Goal: Transaction & Acquisition: Book appointment/travel/reservation

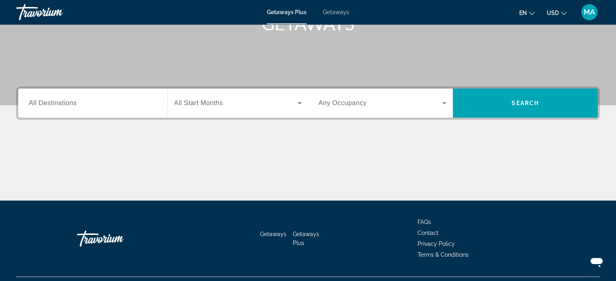
scroll to position [156, 0]
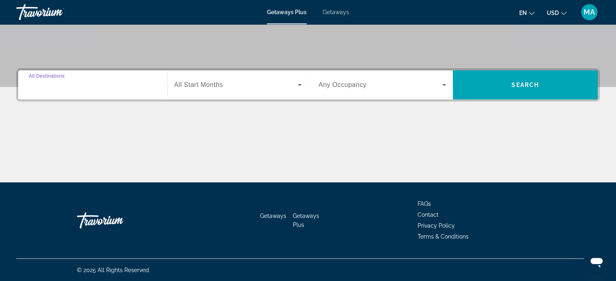
click at [128, 83] on input "Destination All Destinations" at bounding box center [93, 86] width 128 height 10
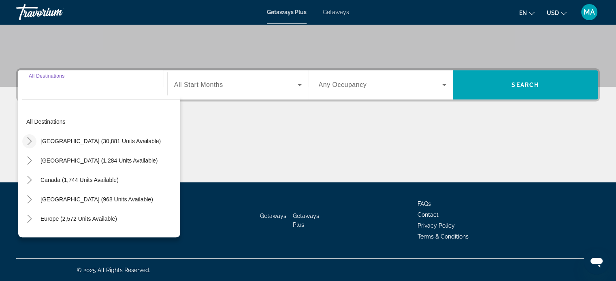
click at [27, 139] on icon "Toggle United States (30,881 units available)" at bounding box center [29, 141] width 8 height 8
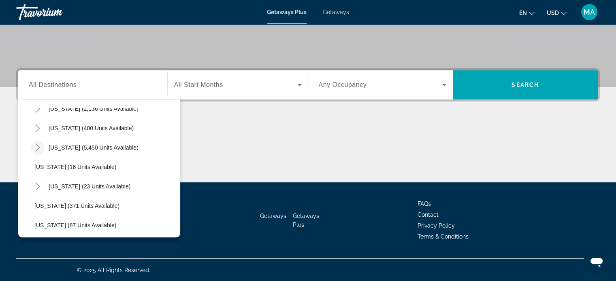
scroll to position [104, 0]
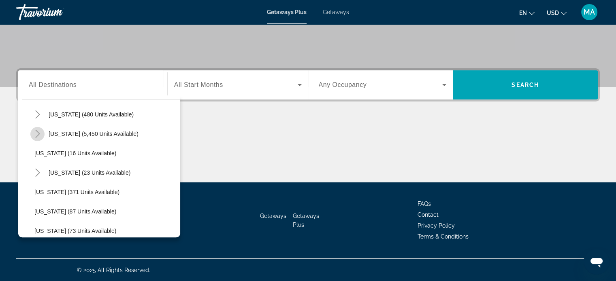
click at [40, 131] on icon "Toggle Florida (5,450 units available)" at bounding box center [38, 134] width 8 height 8
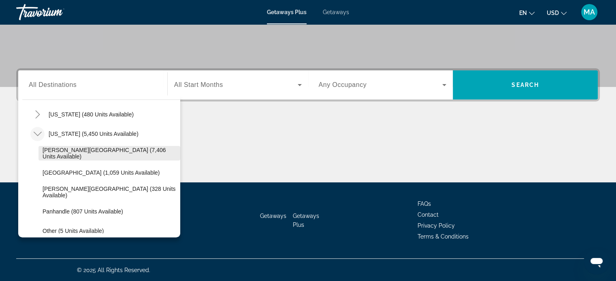
click at [89, 150] on span "[PERSON_NAME][GEOGRAPHIC_DATA] (7,406 units available)" at bounding box center [109, 153] width 134 height 13
type input "**********"
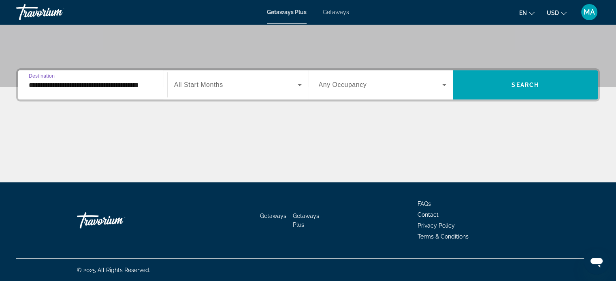
click at [244, 87] on span "Search widget" at bounding box center [235, 85] width 123 height 10
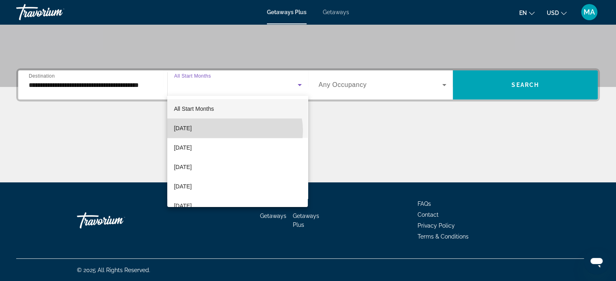
click at [233, 131] on mat-option "[DATE]" at bounding box center [237, 128] width 140 height 19
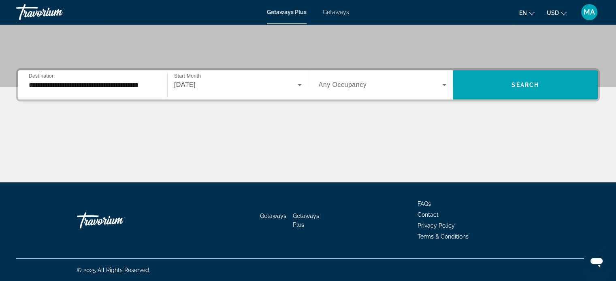
click at [436, 93] on div "Search widget" at bounding box center [382, 85] width 128 height 23
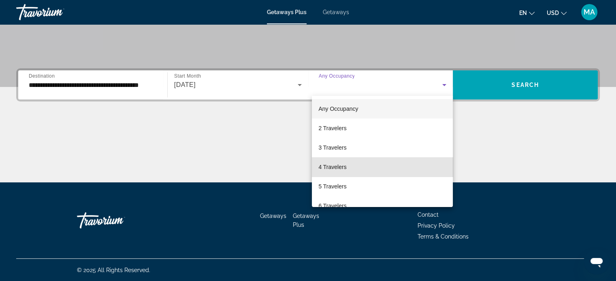
drag, startPoint x: 387, startPoint y: 166, endPoint x: 405, endPoint y: 152, distance: 22.5
click at [386, 166] on mat-option "4 Travelers" at bounding box center [382, 166] width 141 height 19
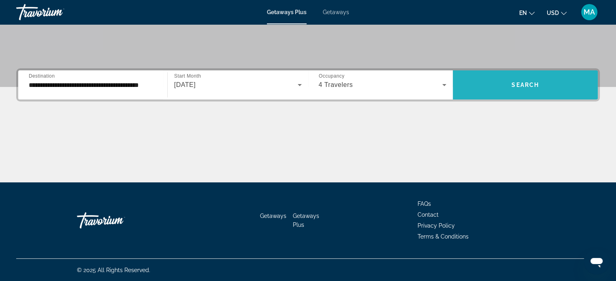
click at [516, 83] on span "Search" at bounding box center [525, 85] width 28 height 6
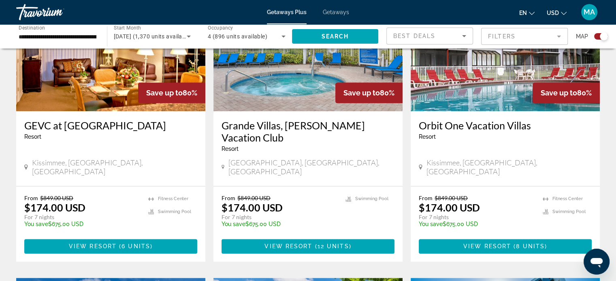
scroll to position [971, 0]
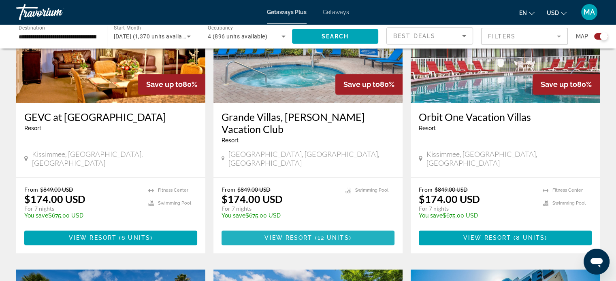
click at [293, 235] on span "View Resort" at bounding box center [288, 238] width 48 height 6
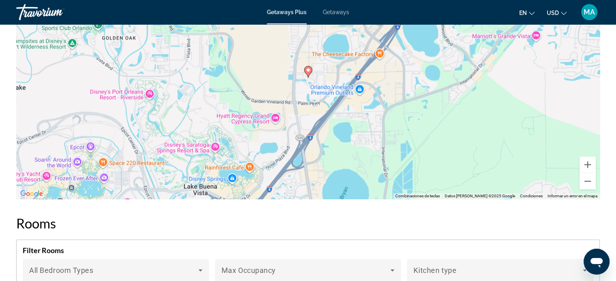
scroll to position [1012, 0]
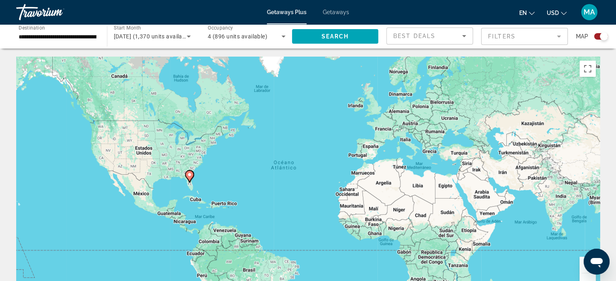
click at [527, 37] on mat-form-field "Filters" at bounding box center [524, 36] width 87 height 17
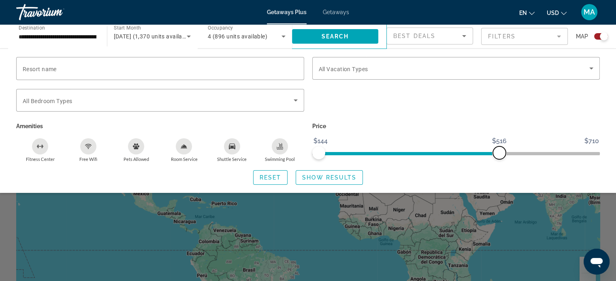
drag, startPoint x: 592, startPoint y: 155, endPoint x: 495, endPoint y: 156, distance: 97.9
click at [495, 156] on span "ngx-slider-max" at bounding box center [498, 152] width 13 height 13
click at [469, 37] on div "Best Deals" at bounding box center [429, 36] width 86 height 16
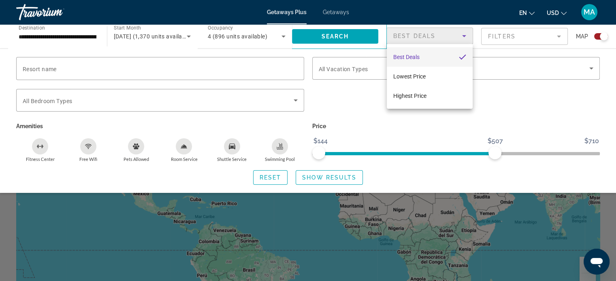
click at [607, 108] on div at bounding box center [308, 140] width 616 height 281
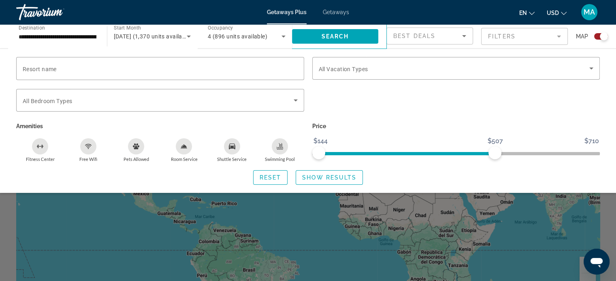
scroll to position [40, 0]
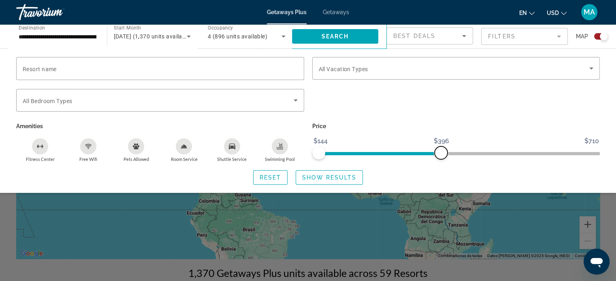
drag, startPoint x: 492, startPoint y: 153, endPoint x: 440, endPoint y: 152, distance: 52.2
click at [440, 152] on span "ngx-slider-max" at bounding box center [440, 152] width 13 height 13
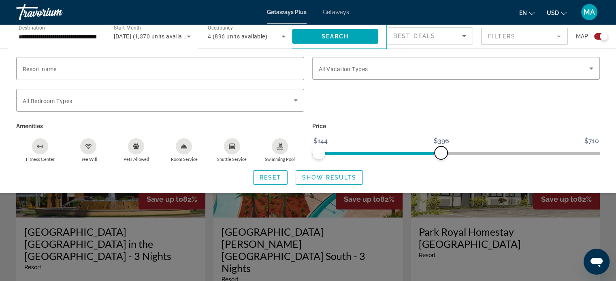
scroll to position [243, 0]
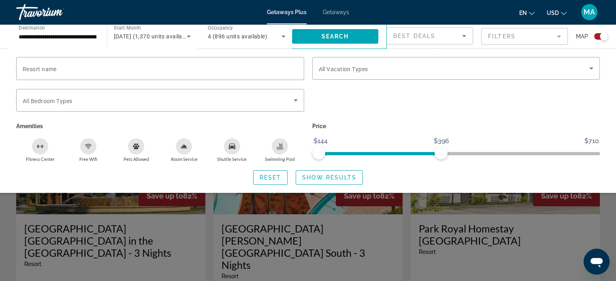
click at [404, 218] on div "Search widget" at bounding box center [308, 201] width 616 height 160
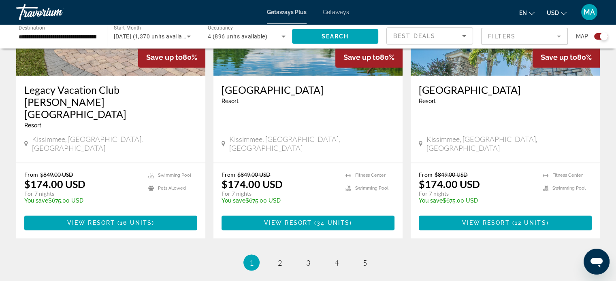
scroll to position [1303, 0]
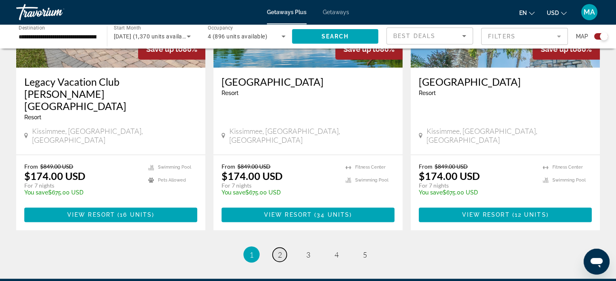
click at [276, 248] on link "page 2" at bounding box center [279, 255] width 14 height 14
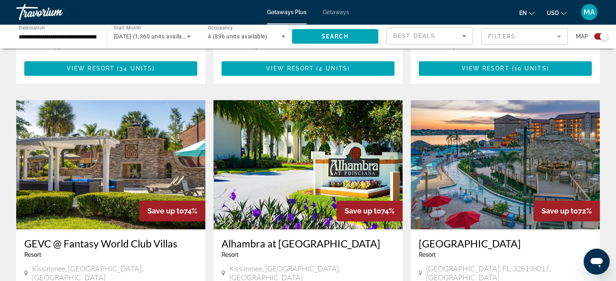
scroll to position [1181, 0]
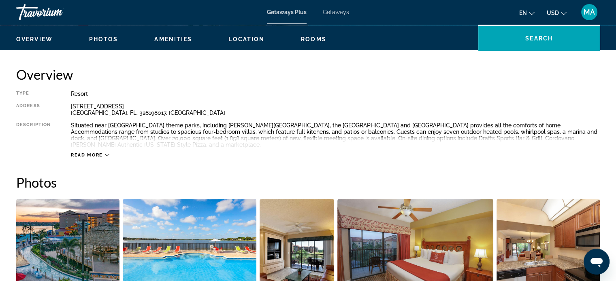
scroll to position [243, 0]
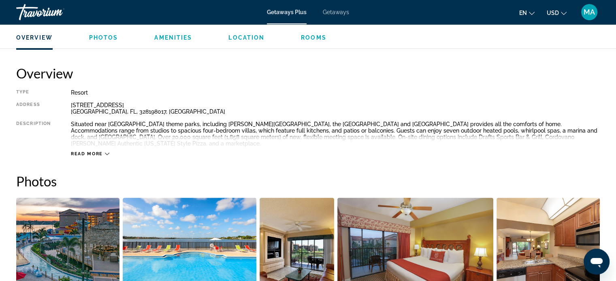
click at [104, 151] on div "Read more" at bounding box center [90, 153] width 38 height 5
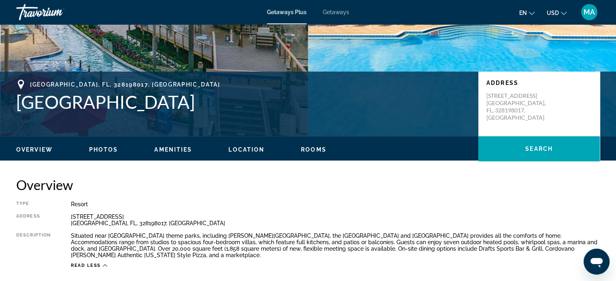
scroll to position [81, 0]
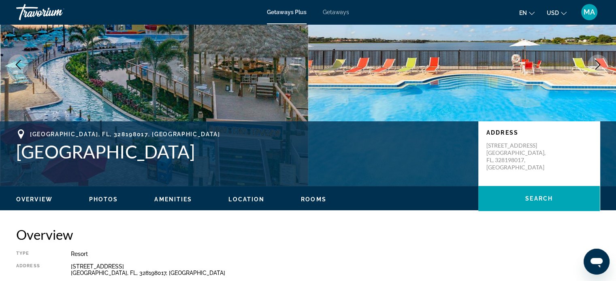
drag, startPoint x: 262, startPoint y: 150, endPoint x: 34, endPoint y: 144, distance: 228.7
click at [35, 144] on h1 "[GEOGRAPHIC_DATA]" at bounding box center [243, 151] width 454 height 21
click at [22, 152] on h1 "[GEOGRAPHIC_DATA]" at bounding box center [243, 151] width 454 height 21
copy h1 "[GEOGRAPHIC_DATA]"
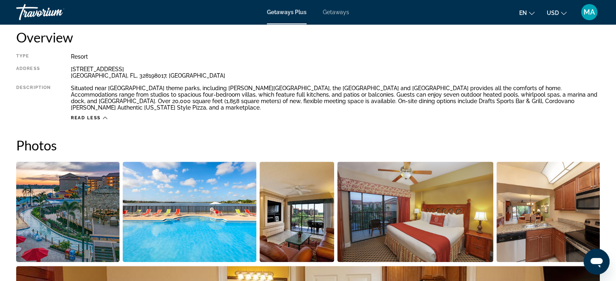
scroll to position [283, 0]
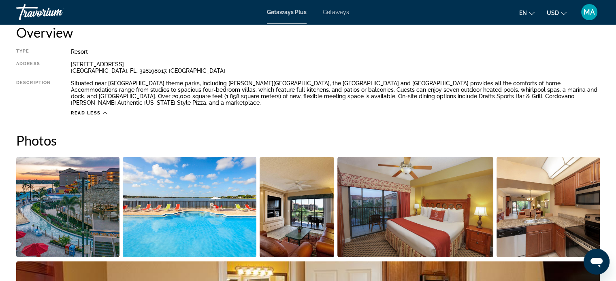
click at [85, 198] on img "Open full-screen image slider" at bounding box center [67, 207] width 103 height 100
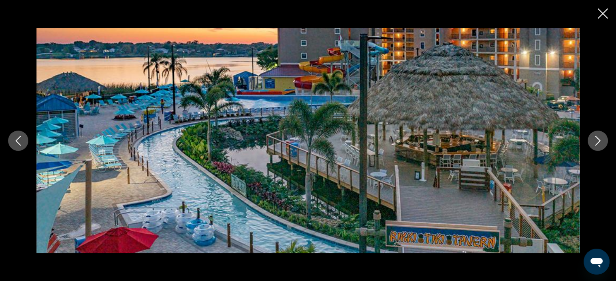
scroll to position [364, 0]
click at [597, 144] on icon "Next image" at bounding box center [597, 141] width 10 height 10
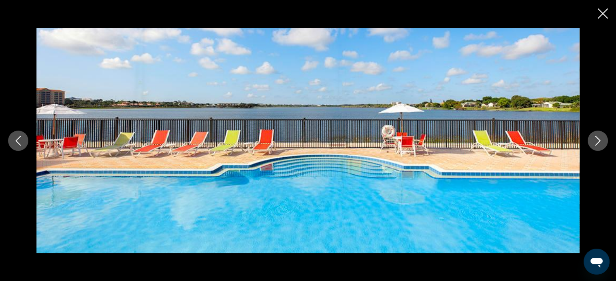
click at [596, 145] on icon "Next image" at bounding box center [597, 141] width 10 height 10
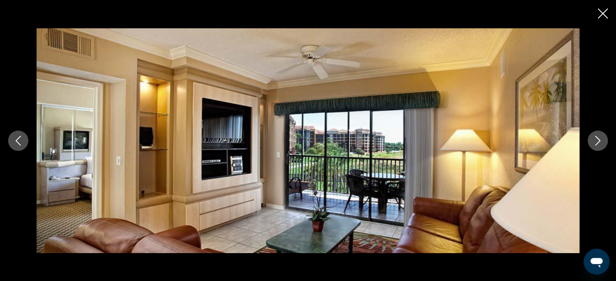
click at [596, 145] on icon "Next image" at bounding box center [597, 141] width 5 height 10
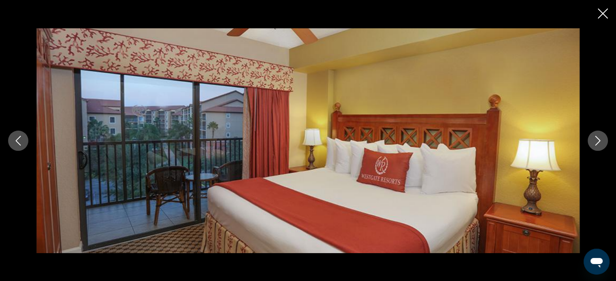
click at [596, 145] on icon "Next image" at bounding box center [597, 141] width 5 height 10
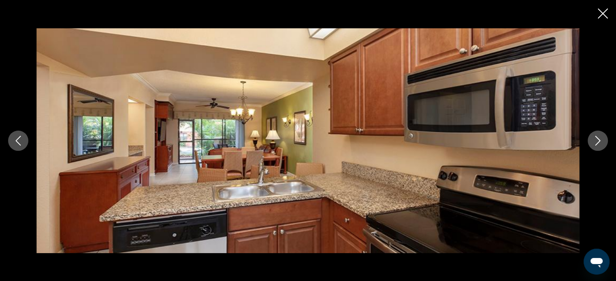
click at [596, 145] on icon "Next image" at bounding box center [597, 141] width 5 height 10
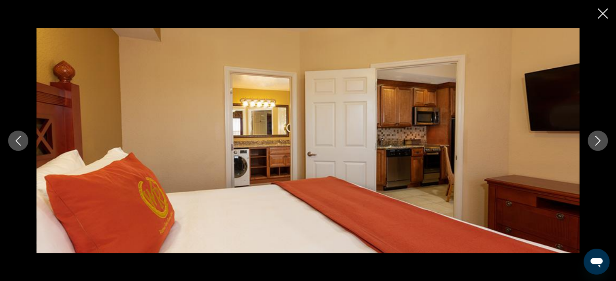
click at [596, 145] on icon "Next image" at bounding box center [597, 141] width 5 height 10
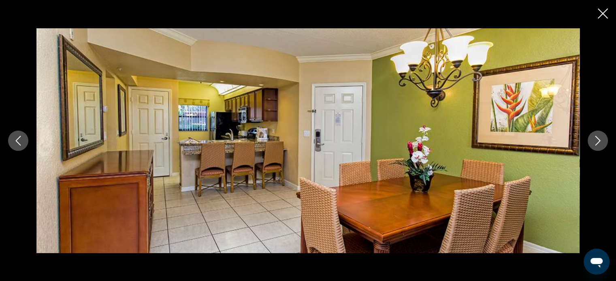
click at [596, 145] on icon "Next image" at bounding box center [597, 141] width 5 height 10
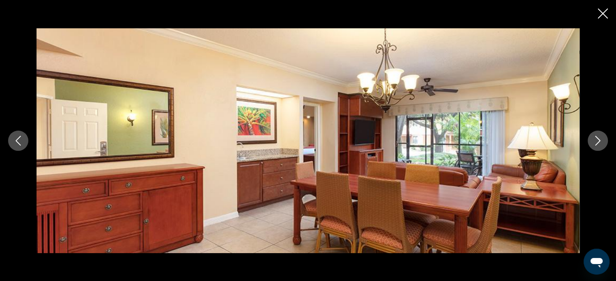
click at [596, 145] on icon "Next image" at bounding box center [597, 141] width 5 height 10
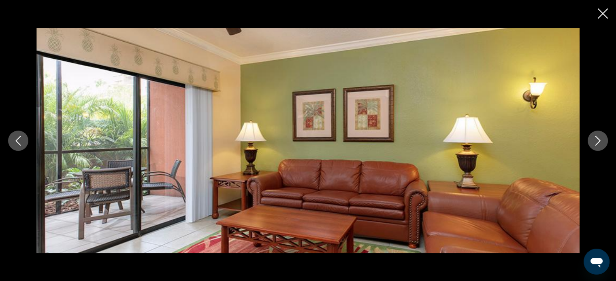
click at [596, 145] on icon "Next image" at bounding box center [597, 141] width 5 height 10
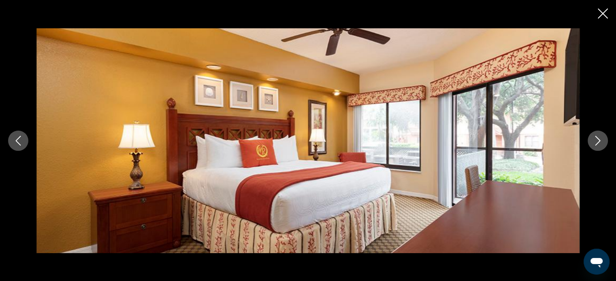
click at [596, 145] on icon "Next image" at bounding box center [597, 141] width 5 height 10
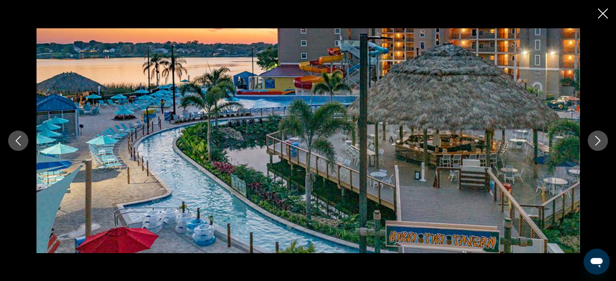
scroll to position [405, 0]
click at [599, 12] on icon "Close slideshow" at bounding box center [602, 13] width 10 height 10
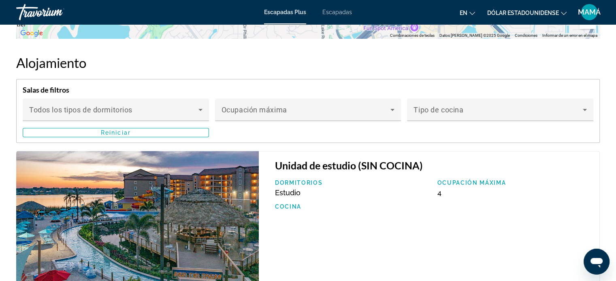
scroll to position [1342, 0]
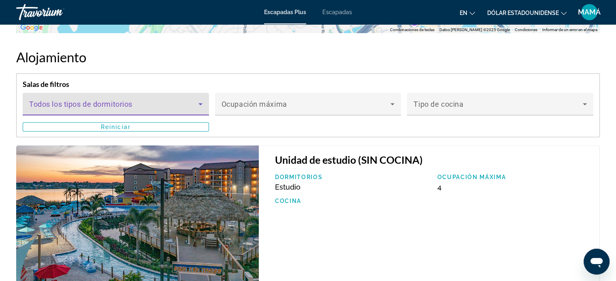
click at [200, 103] on icon "Contenido principal" at bounding box center [200, 104] width 4 height 2
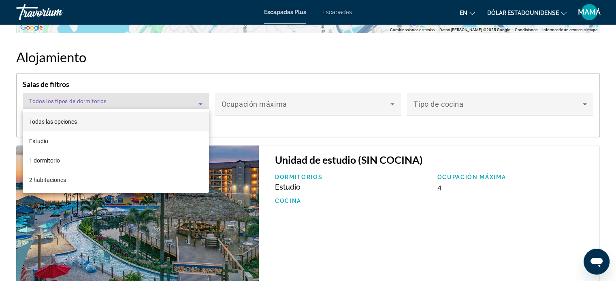
click at [200, 97] on div at bounding box center [308, 140] width 616 height 281
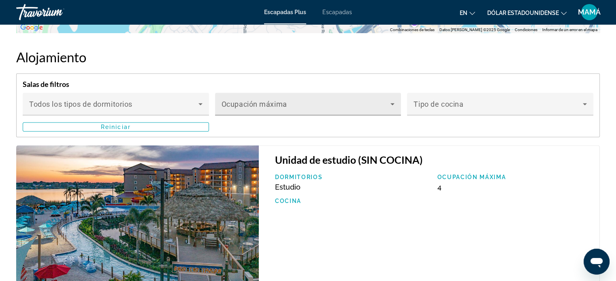
click at [323, 103] on span "Contenido principal" at bounding box center [305, 107] width 169 height 10
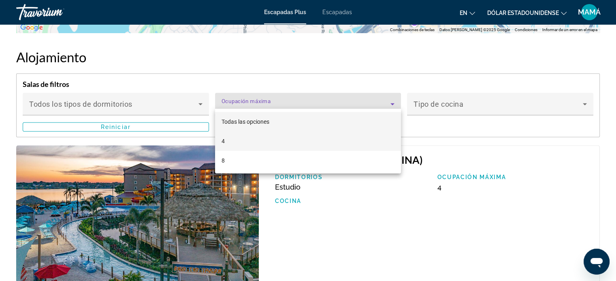
click at [295, 139] on mat-option "4" at bounding box center [308, 141] width 186 height 19
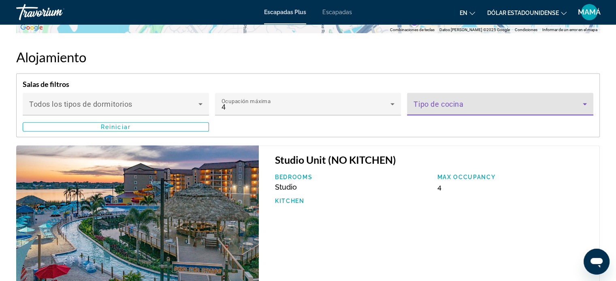
click at [455, 102] on span "Contenido principal" at bounding box center [497, 107] width 169 height 10
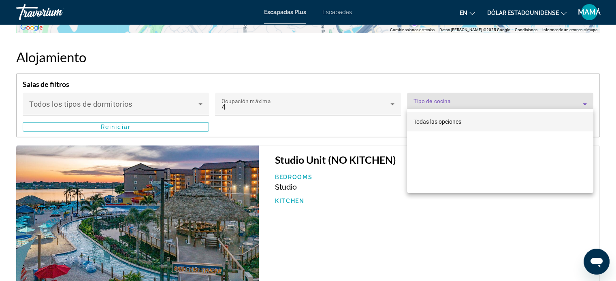
click at [447, 100] on div at bounding box center [308, 140] width 616 height 281
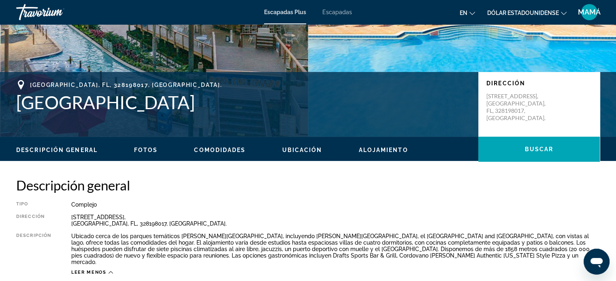
scroll to position [128, 0]
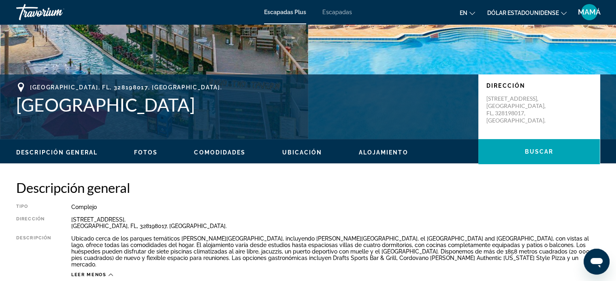
click at [157, 154] on ul "Descripción general Fotos Comodidades Ubicación Alojamiento [GEOGRAPHIC_DATA]" at bounding box center [307, 151] width 583 height 9
click at [150, 152] on font "Fotos" at bounding box center [146, 152] width 24 height 6
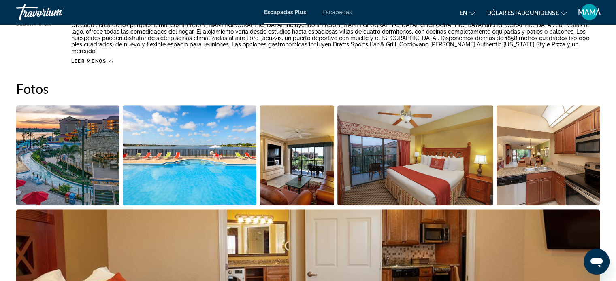
scroll to position [367, 0]
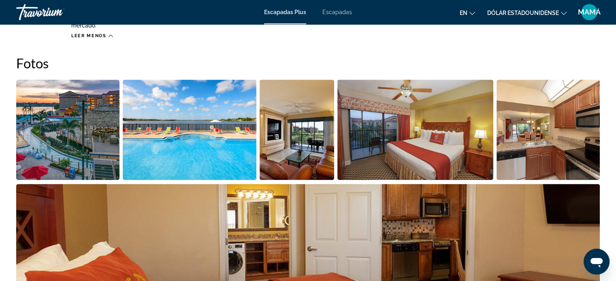
click at [76, 139] on img "Abrir el control deslizante de imágenes en pantalla completa" at bounding box center [67, 130] width 103 height 100
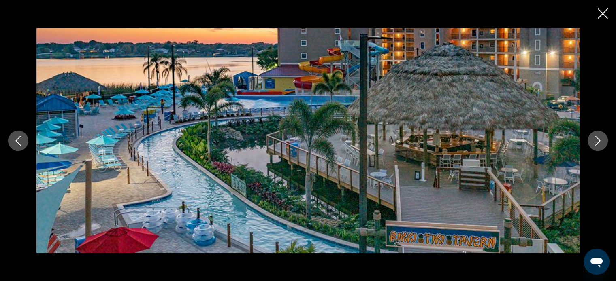
scroll to position [488, 0]
click at [598, 144] on icon "Next image" at bounding box center [597, 141] width 10 height 10
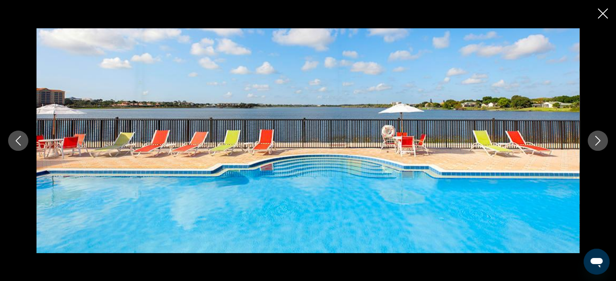
click at [598, 144] on icon "Next image" at bounding box center [597, 141] width 10 height 10
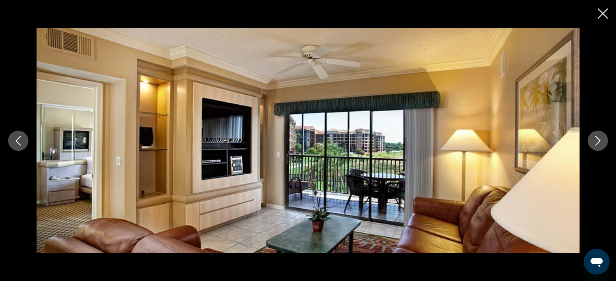
click at [598, 144] on icon "Next image" at bounding box center [597, 141] width 10 height 10
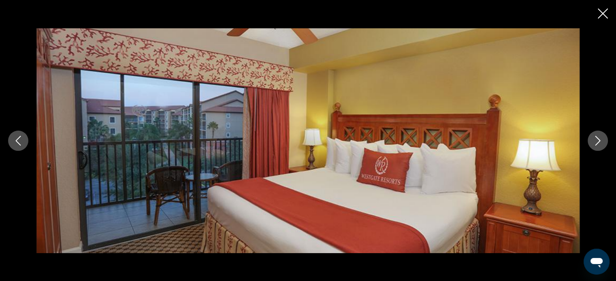
click at [598, 144] on icon "Next image" at bounding box center [597, 141] width 10 height 10
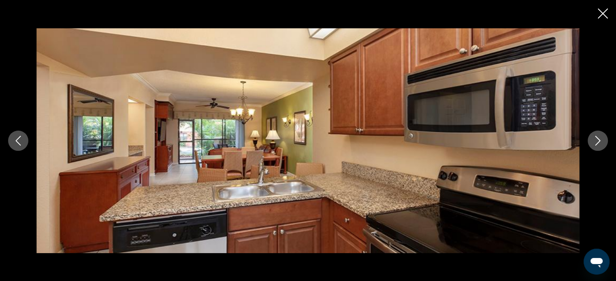
click at [597, 144] on icon "Next image" at bounding box center [597, 141] width 10 height 10
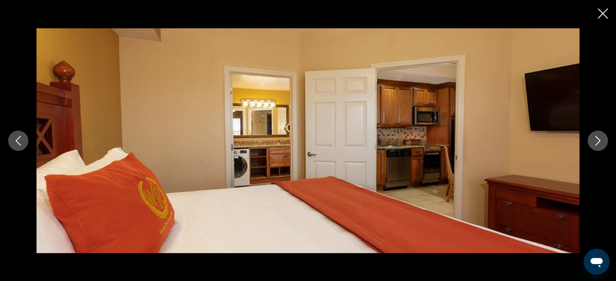
click at [597, 144] on icon "Next image" at bounding box center [597, 141] width 10 height 10
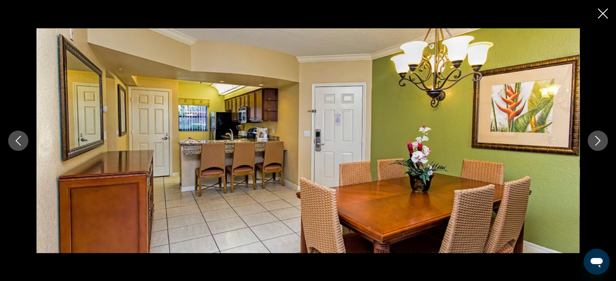
click at [597, 144] on icon "Next image" at bounding box center [597, 141] width 10 height 10
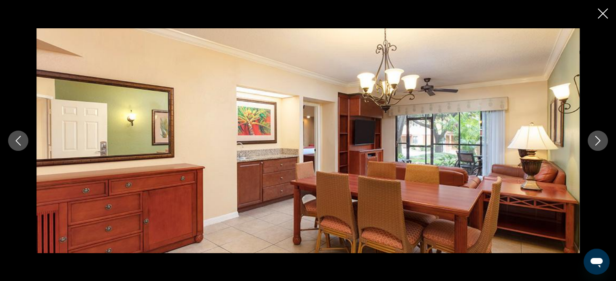
click at [597, 144] on icon "Next image" at bounding box center [597, 141] width 10 height 10
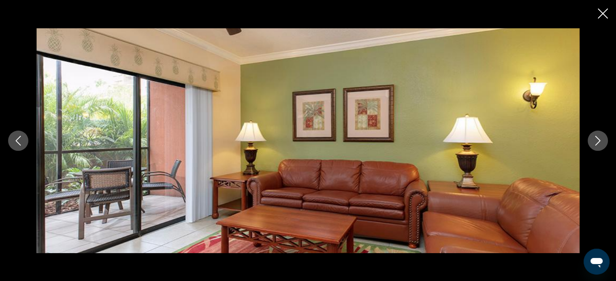
click at [597, 144] on icon "Next image" at bounding box center [597, 141] width 10 height 10
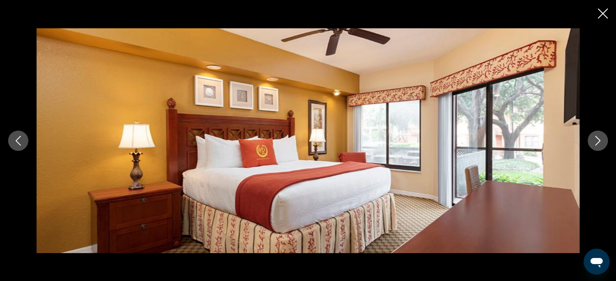
click at [597, 144] on icon "Next image" at bounding box center [597, 141] width 10 height 10
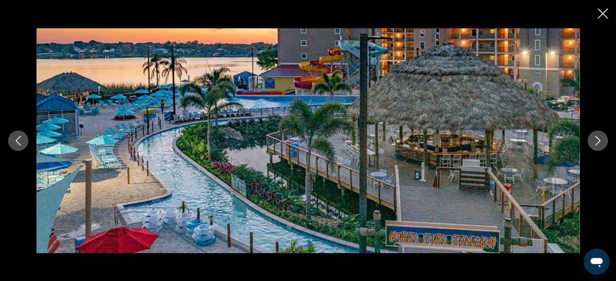
click at [603, 13] on icon "Close slideshow" at bounding box center [602, 13] width 10 height 10
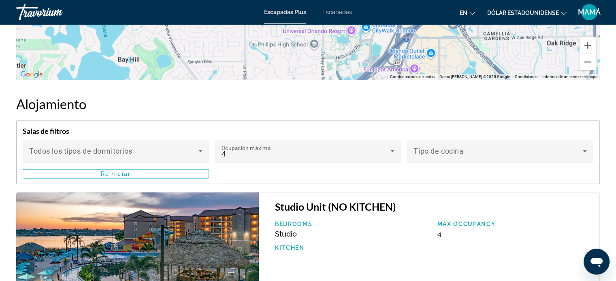
scroll to position [1338, 0]
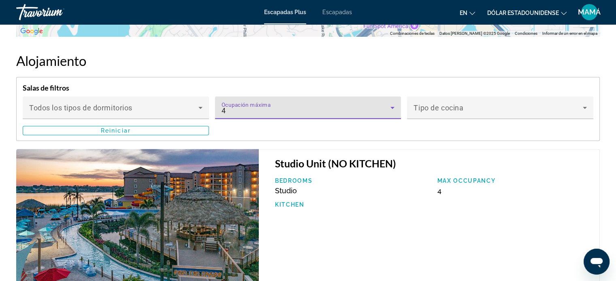
click at [316, 106] on div "4" at bounding box center [305, 111] width 169 height 10
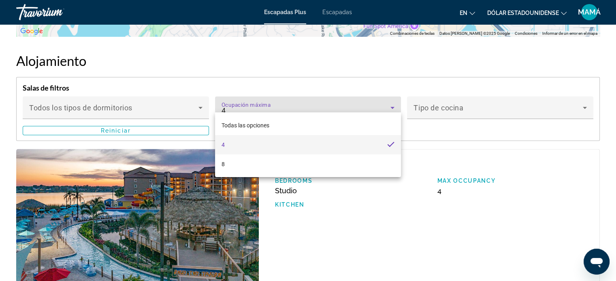
click at [164, 126] on div at bounding box center [308, 140] width 616 height 281
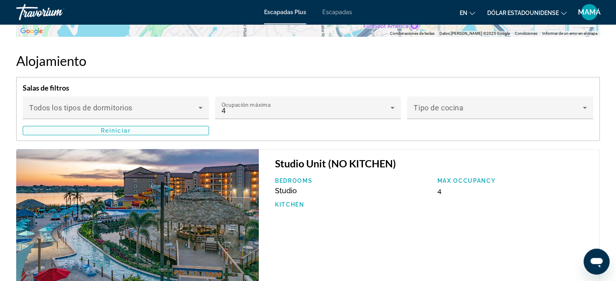
click at [168, 123] on span "Contenido principal" at bounding box center [115, 130] width 185 height 19
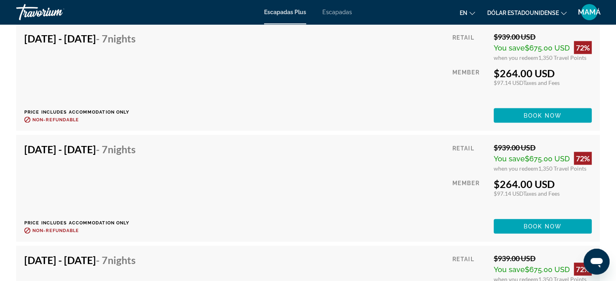
scroll to position [1743, 0]
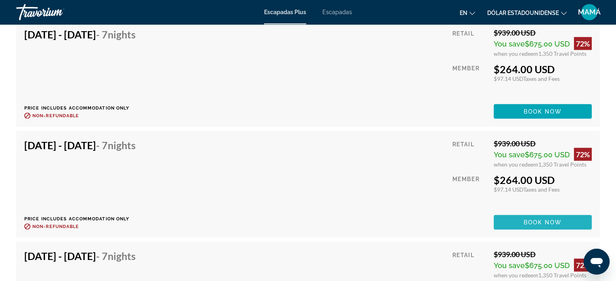
click at [524, 219] on span "Book now" at bounding box center [542, 222] width 38 height 6
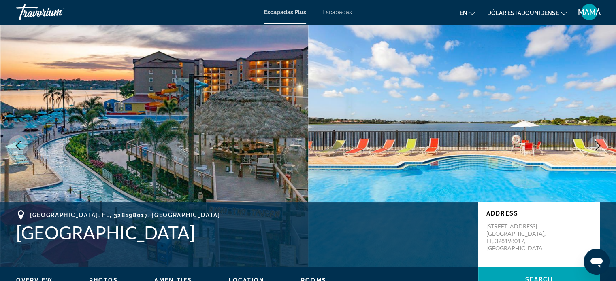
click at [153, 136] on img "Contenido principal" at bounding box center [154, 145] width 308 height 243
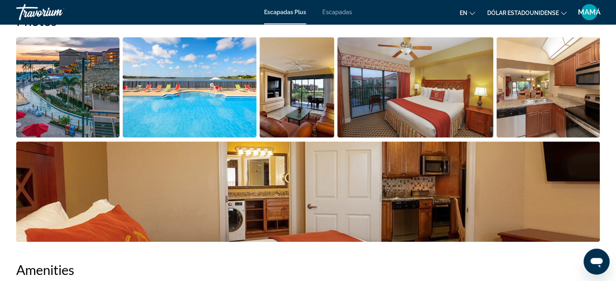
scroll to position [405, 0]
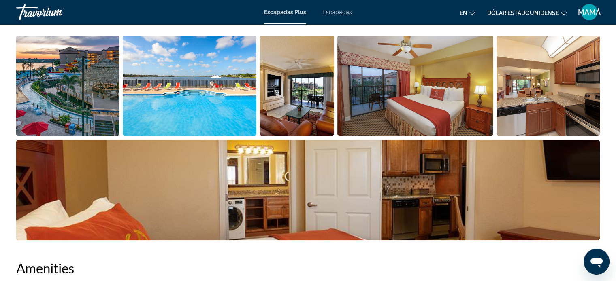
click at [74, 86] on img "Open full-screen image slider" at bounding box center [67, 86] width 103 height 100
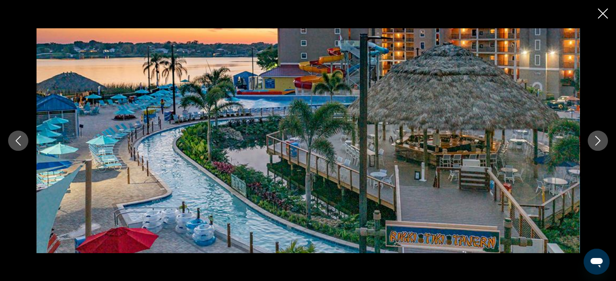
click at [601, 140] on icon "Next image" at bounding box center [597, 141] width 10 height 10
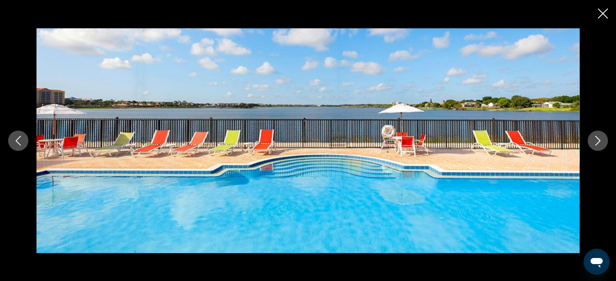
click at [601, 140] on icon "Next image" at bounding box center [597, 141] width 10 height 10
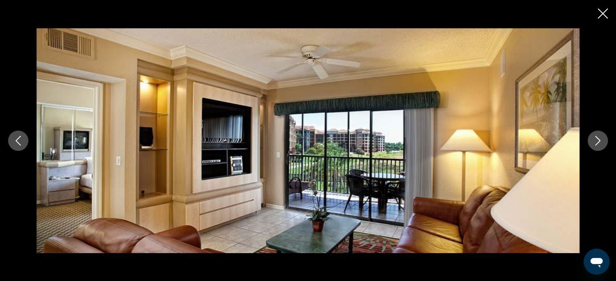
click at [601, 140] on icon "Next image" at bounding box center [597, 141] width 10 height 10
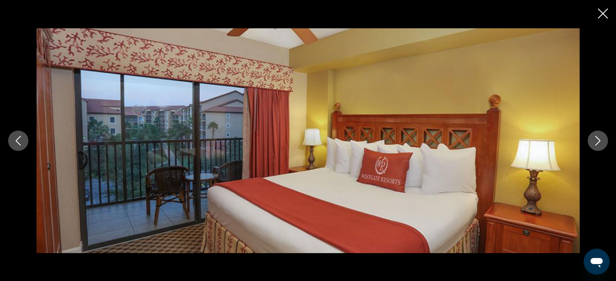
click at [601, 140] on icon "Next image" at bounding box center [597, 141] width 10 height 10
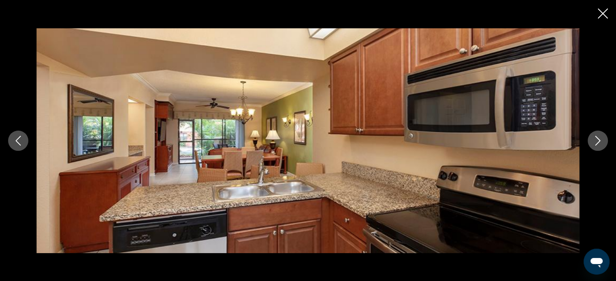
click at [17, 146] on button "Previous image" at bounding box center [18, 141] width 20 height 20
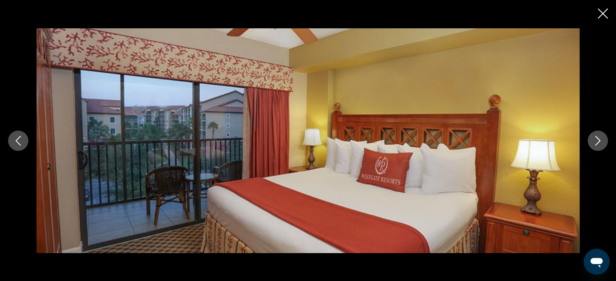
click at [597, 144] on icon "Next image" at bounding box center [597, 141] width 10 height 10
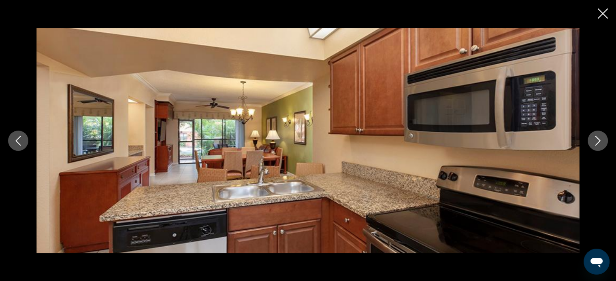
click at [597, 144] on icon "Next image" at bounding box center [597, 141] width 10 height 10
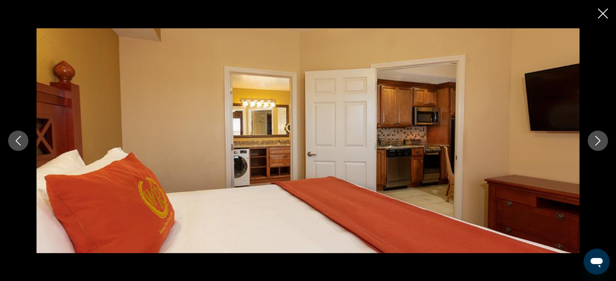
click at [597, 144] on icon "Next image" at bounding box center [597, 141] width 10 height 10
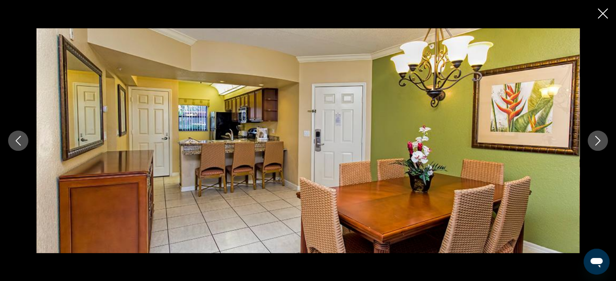
click at [594, 144] on icon "Next image" at bounding box center [597, 141] width 10 height 10
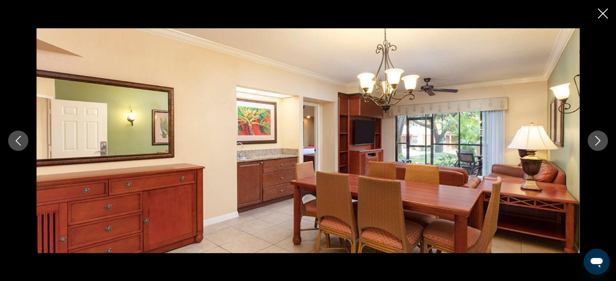
click at [24, 137] on button "Previous image" at bounding box center [18, 141] width 20 height 20
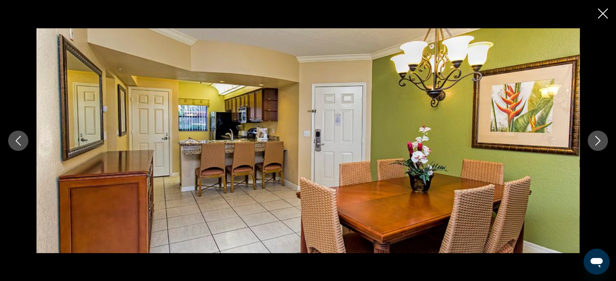
click at [24, 137] on button "Previous image" at bounding box center [18, 141] width 20 height 20
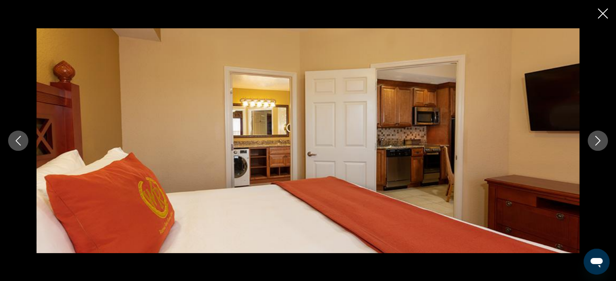
click at [601, 137] on icon "Next image" at bounding box center [597, 141] width 10 height 10
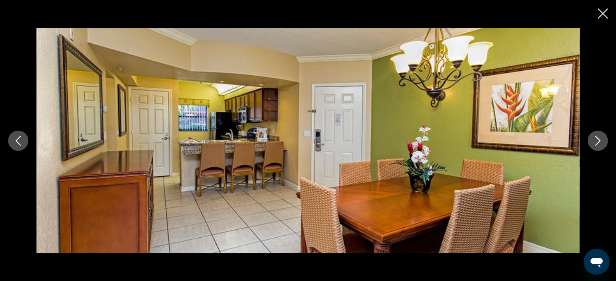
click at [601, 137] on icon "Next image" at bounding box center [597, 141] width 10 height 10
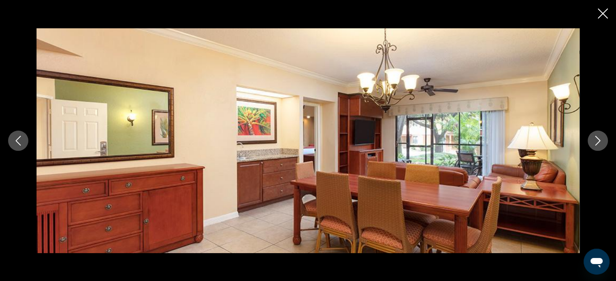
click at [601, 137] on icon "Next image" at bounding box center [597, 141] width 10 height 10
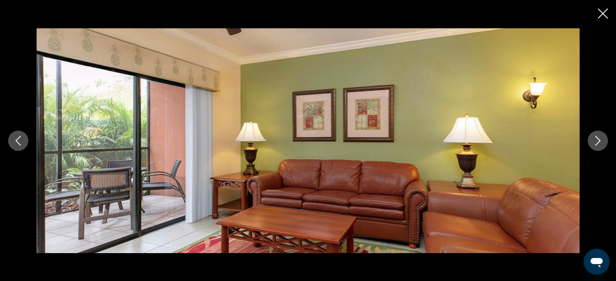
click at [601, 137] on icon "Next image" at bounding box center [597, 141] width 10 height 10
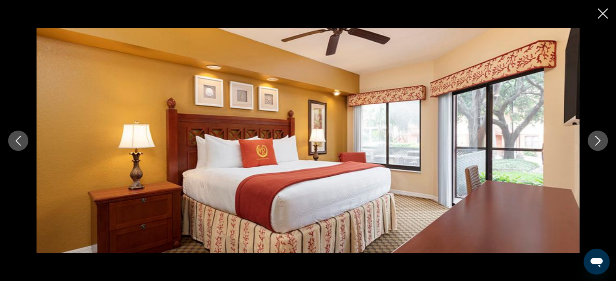
click at [601, 137] on icon "Next image" at bounding box center [597, 141] width 10 height 10
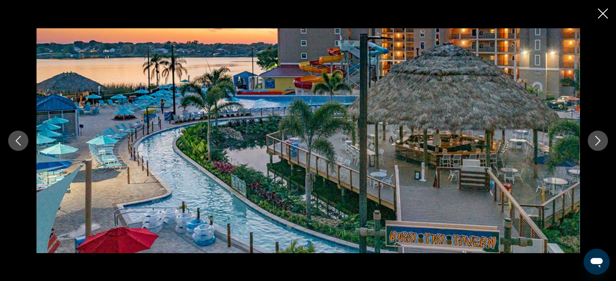
click at [601, 137] on icon "Next image" at bounding box center [597, 141] width 10 height 10
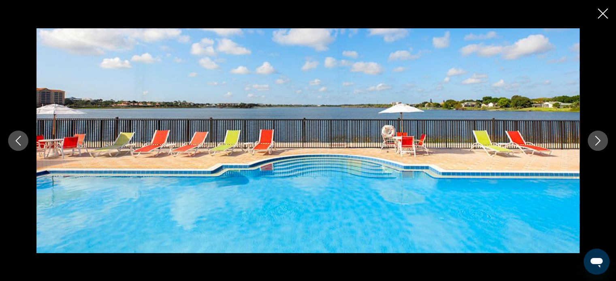
click at [601, 137] on icon "Next image" at bounding box center [597, 141] width 10 height 10
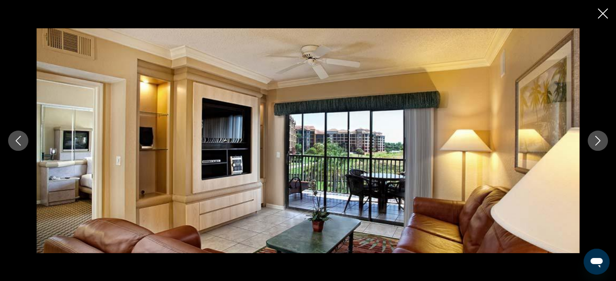
click at [601, 137] on icon "Next image" at bounding box center [597, 141] width 10 height 10
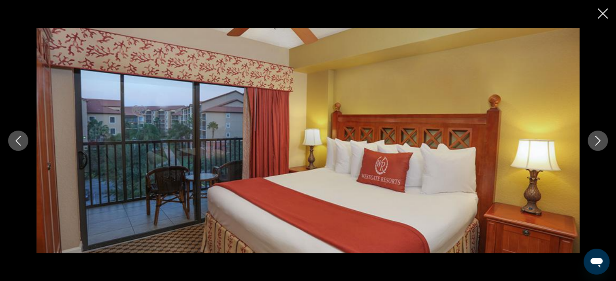
click at [604, 137] on button "Next image" at bounding box center [597, 141] width 20 height 20
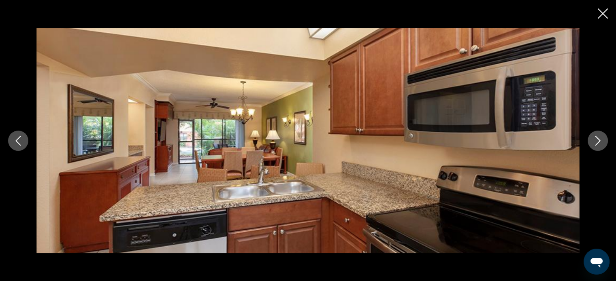
click at [604, 142] on button "Next image" at bounding box center [597, 141] width 20 height 20
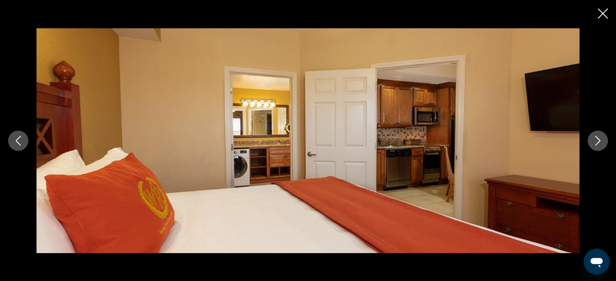
click at [604, 142] on button "Next image" at bounding box center [597, 141] width 20 height 20
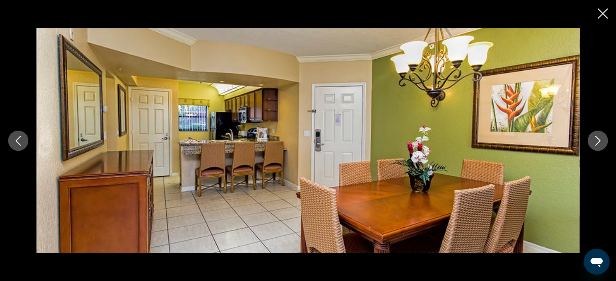
click at [604, 142] on button "Next image" at bounding box center [597, 141] width 20 height 20
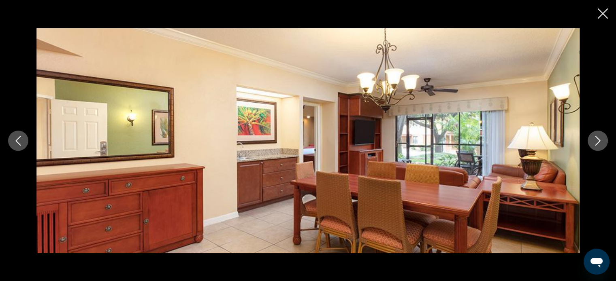
click at [604, 142] on button "Next image" at bounding box center [597, 141] width 20 height 20
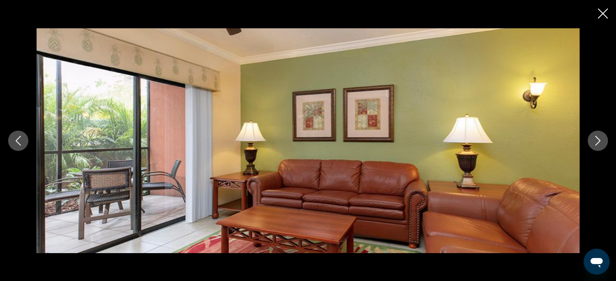
click at [604, 142] on button "Next image" at bounding box center [597, 141] width 20 height 20
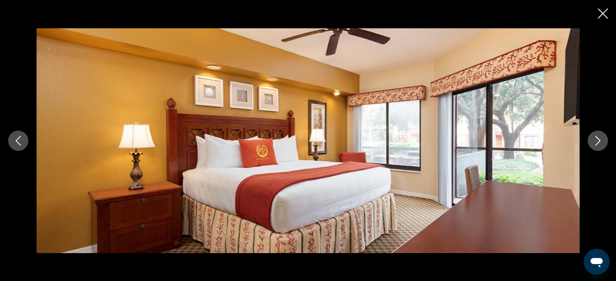
click at [591, 149] on button "Next image" at bounding box center [597, 141] width 20 height 20
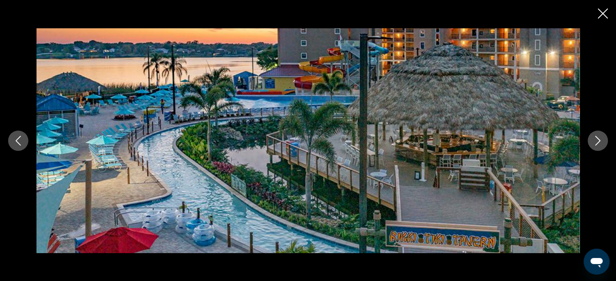
click at [593, 145] on button "Next image" at bounding box center [597, 141] width 20 height 20
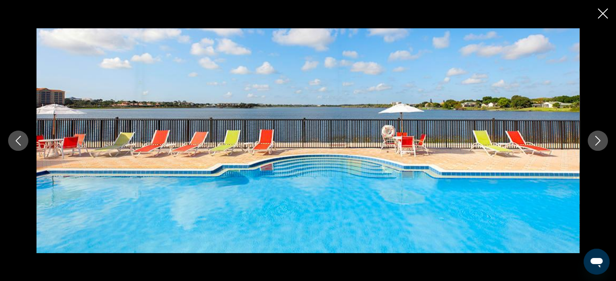
click at [601, 19] on button "Close slideshow" at bounding box center [602, 14] width 10 height 13
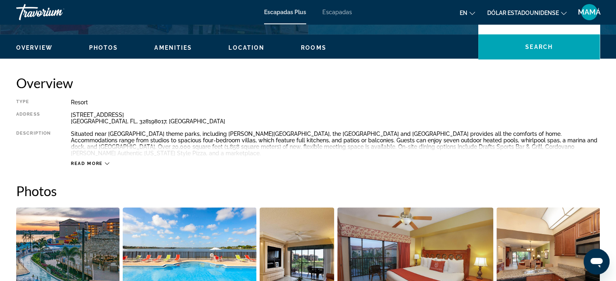
scroll to position [0, 0]
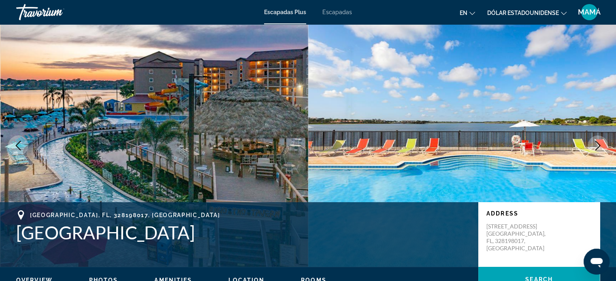
drag, startPoint x: 261, startPoint y: 231, endPoint x: 23, endPoint y: 246, distance: 238.8
click at [23, 246] on div "[PERSON_NAME][GEOGRAPHIC_DATA] and Spa Address [STREET_ADDRESS][PERSON_NAME]" at bounding box center [308, 234] width 616 height 49
copy h1 "[GEOGRAPHIC_DATA]"
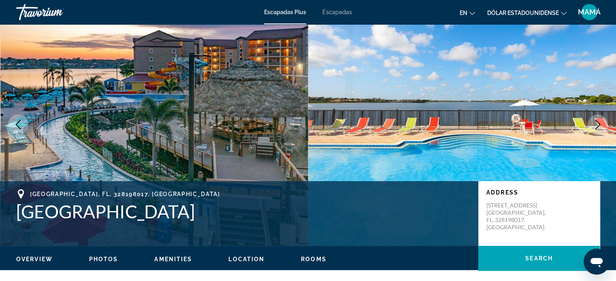
scroll to position [40, 0]
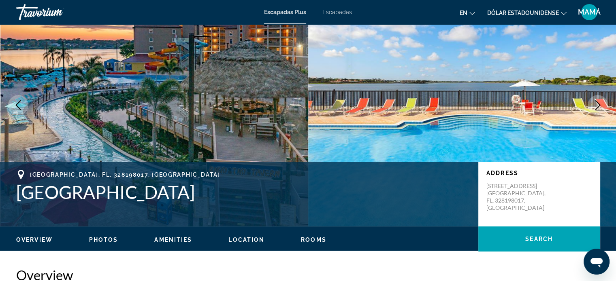
click at [125, 176] on span "[GEOGRAPHIC_DATA], FL, 328198017, [GEOGRAPHIC_DATA]" at bounding box center [125, 175] width 190 height 6
drag, startPoint x: 129, startPoint y: 175, endPoint x: 29, endPoint y: 176, distance: 100.4
click at [29, 176] on div "[GEOGRAPHIC_DATA], FL, 328198017, [GEOGRAPHIC_DATA]" at bounding box center [243, 175] width 454 height 10
copy span "[GEOGRAPHIC_DATA], FL, 328198017, [GEOGRAPHIC_DATA]"
